Goal: Ask a question: Seek information or help from site administrators or community

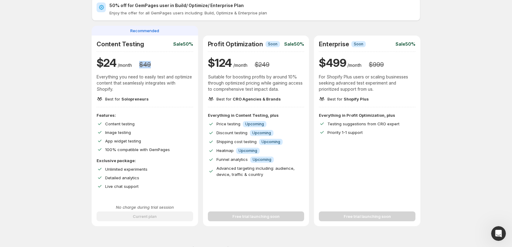
drag, startPoint x: 139, startPoint y: 55, endPoint x: 154, endPoint y: 65, distance: 18.8
click at [154, 65] on div "Content Testing Sale 50% $ 24 /month $ 49 Everything you need to easily test an…" at bounding box center [145, 71] width 97 height 62
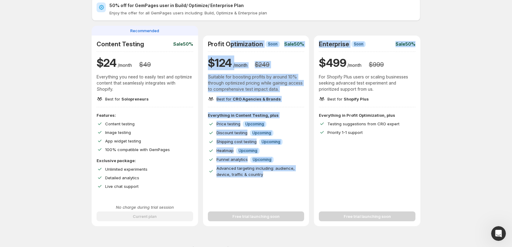
drag, startPoint x: 231, startPoint y: 40, endPoint x: 410, endPoint y: 53, distance: 179.7
click at [410, 53] on div "Recommended Content Testing Sale 50% $ 24 /month $ 49 Everything you need to ea…" at bounding box center [256, 126] width 329 height 200
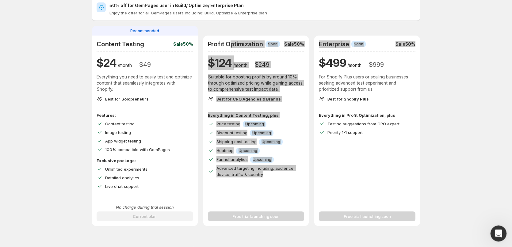
click at [498, 232] on icon "Open Intercom Messenger" at bounding box center [497, 232] width 4 height 5
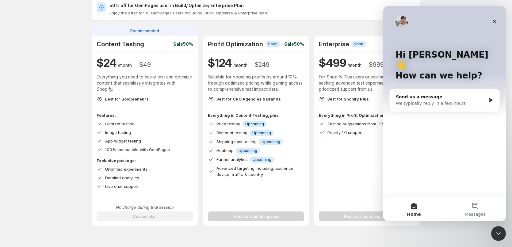
click at [74, 184] on div at bounding box center [256, 83] width 512 height 229
click at [479, 206] on button "Messages" at bounding box center [474, 209] width 61 height 25
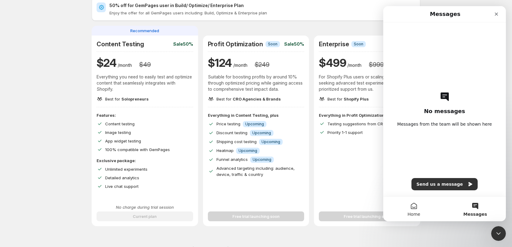
click at [412, 203] on button "Home" at bounding box center [413, 209] width 61 height 25
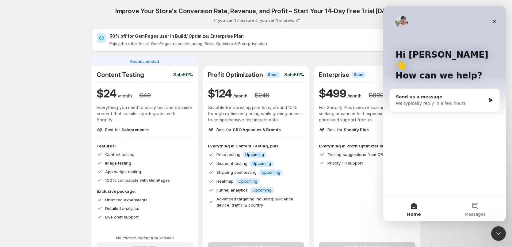
click at [486, 89] on div "Send us a message We typically reply in a few hours" at bounding box center [444, 100] width 110 height 23
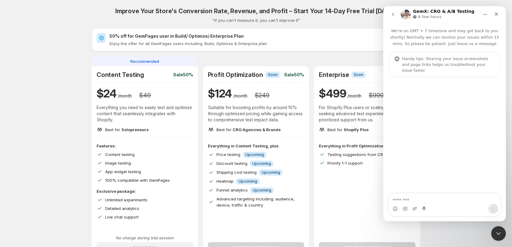
click at [455, 37] on p "We're on GMT + 7 timezone and may get back to you shortly! Normally we can reso…" at bounding box center [444, 35] width 123 height 24
click at [425, 45] on p "We're on GMT + 7 timezone and may get back to you shortly! Normally we can reso…" at bounding box center [444, 35] width 123 height 24
click at [495, 14] on icon "Close" at bounding box center [496, 14] width 5 height 5
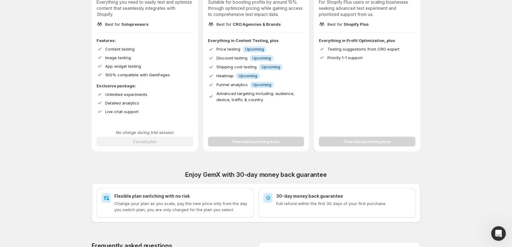
scroll to position [184, 0]
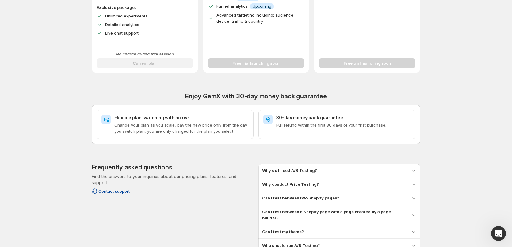
click at [121, 192] on span "Contact support" at bounding box center [113, 191] width 31 height 6
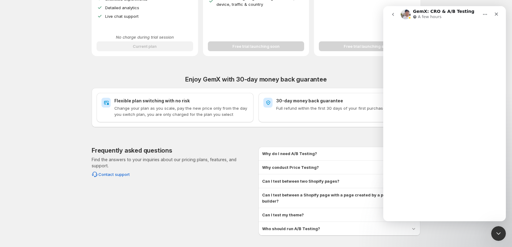
scroll to position [216, 0]
